Goal: Navigation & Orientation: Find specific page/section

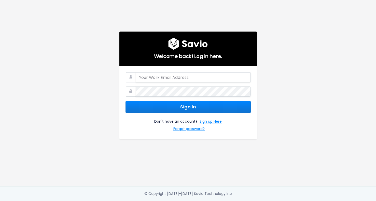
type input "ch@memberful.com"
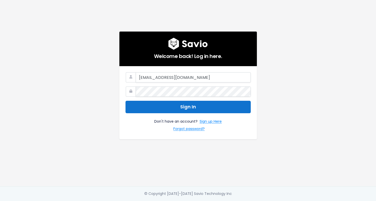
click at [192, 104] on button "Sign In" at bounding box center [188, 107] width 125 height 12
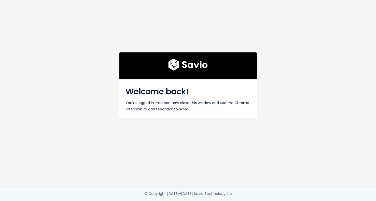
click at [83, 41] on div "Welcome back! You're logged in. You can now close this window and use the Chrom…" at bounding box center [188, 93] width 290 height 186
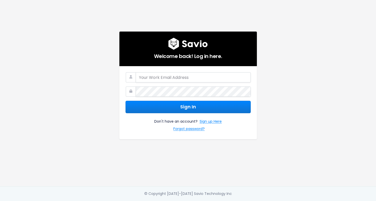
type input "[EMAIL_ADDRESS][DOMAIN_NAME]"
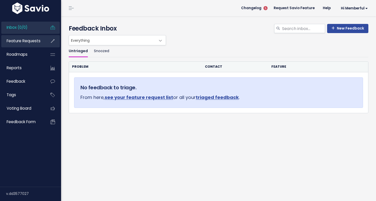
click at [29, 42] on span "Feature Requests" at bounding box center [24, 40] width 34 height 5
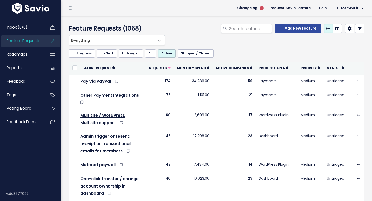
click at [29, 41] on span "Feature Requests" at bounding box center [24, 40] width 34 height 5
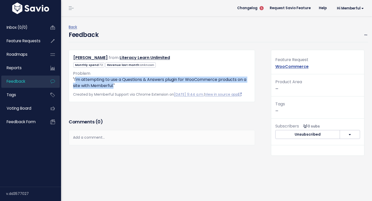
drag, startPoint x: 75, startPoint y: 80, endPoint x: 118, endPoint y: 86, distance: 43.5
click at [118, 86] on p ""I'm attempting to use a Questions & Answers plugin for WooCommerce products on…" at bounding box center [162, 83] width 178 height 12
copy p "'m attempting to use a Questions & Answers plugin for WooCommerce products on a…"
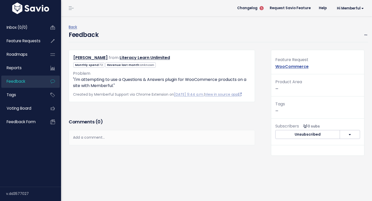
click at [193, 63] on div "Monthly spend: 72 Revenue last month: Unknown" at bounding box center [161, 65] width 185 height 6
drag, startPoint x: 188, startPoint y: 81, endPoint x: 245, endPoint y: 86, distance: 56.7
click at [245, 86] on p ""I'm attempting to use a Questions & Answers plugin for WooCommerce products on…" at bounding box center [162, 83] width 178 height 12
copy p "WooCommerce products on a site with Memberful.""
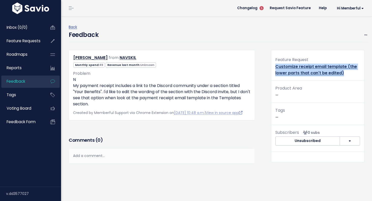
drag, startPoint x: 341, startPoint y: 72, endPoint x: 273, endPoint y: 65, distance: 67.6
click at [273, 65] on div "Feature Request Customize receipt email template (the lower parts that can't be…" at bounding box center [317, 68] width 93 height 24
copy link "Customize receipt email template (the lower parts that can't be edited)"
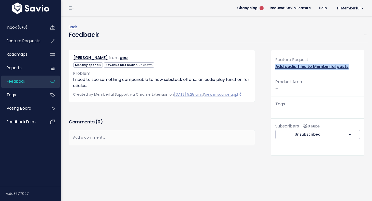
drag, startPoint x: 349, startPoint y: 65, endPoint x: 273, endPoint y: 66, distance: 75.1
click at [273, 66] on div "Feature Request Add audio files to Memberful posts" at bounding box center [317, 65] width 93 height 18
copy link "Add audio files to Memberful posts"
